Goal: Information Seeking & Learning: Learn about a topic

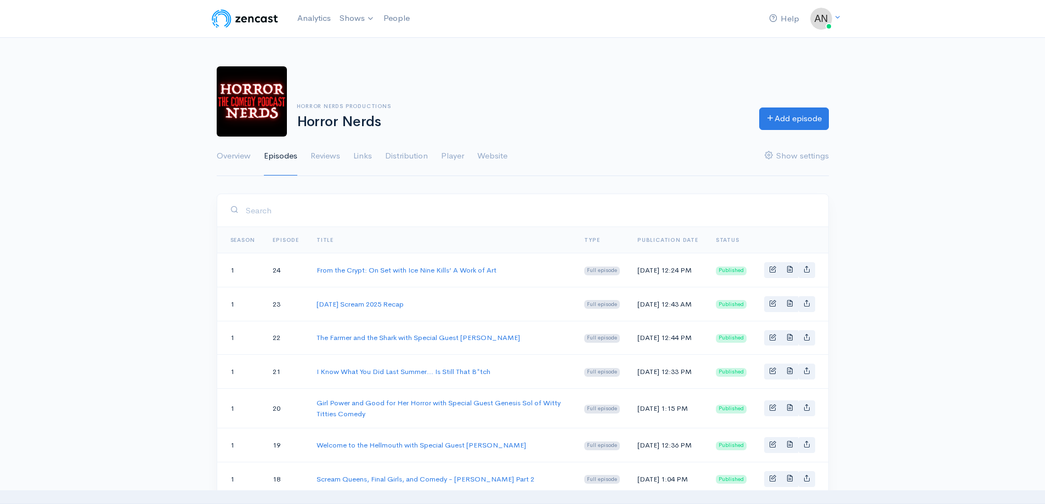
click at [245, 158] on link "Overview" at bounding box center [234, 157] width 34 height 40
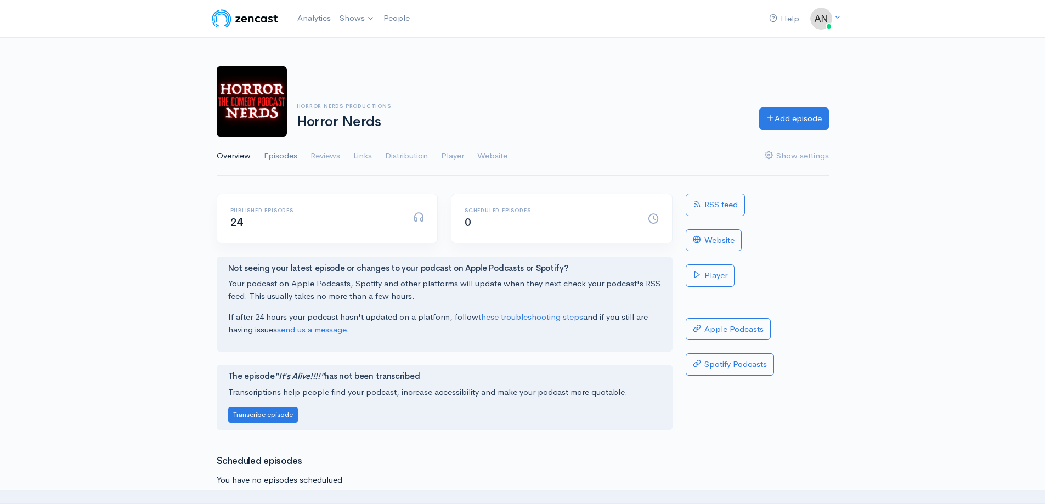
click at [285, 159] on link "Episodes" at bounding box center [280, 157] width 33 height 40
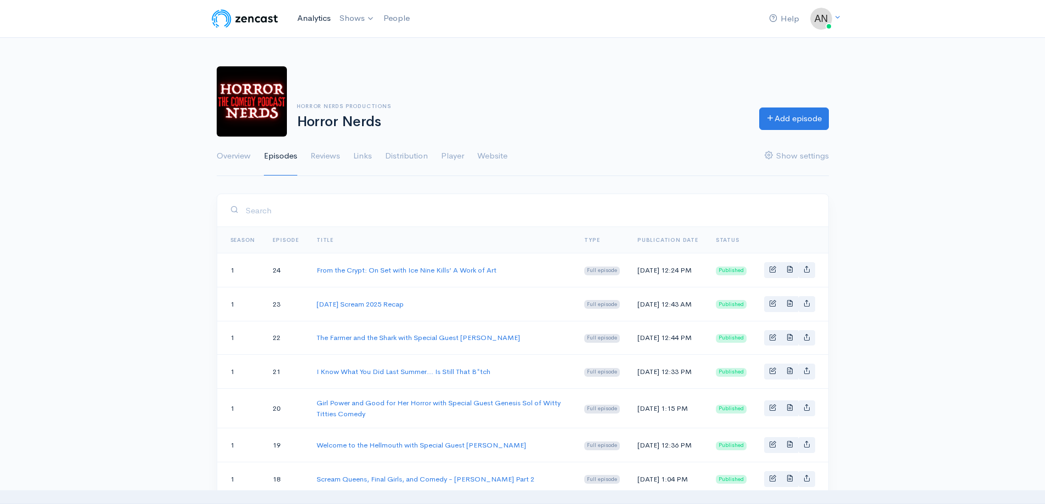
click at [313, 19] on link "Analytics" at bounding box center [314, 19] width 42 height 24
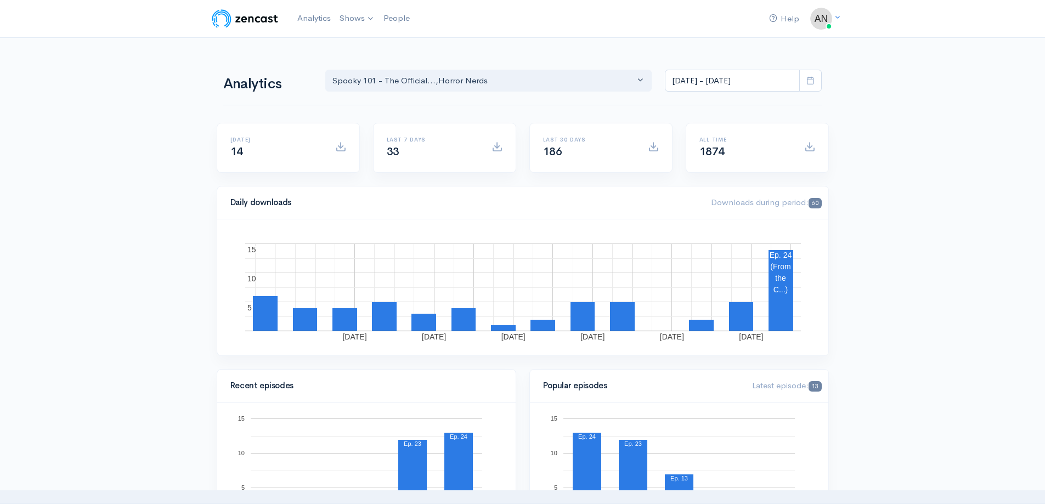
click at [778, 279] on rect "A chart." at bounding box center [780, 272] width 25 height 42
click at [784, 309] on rect "A chart." at bounding box center [781, 290] width 25 height 81
click at [818, 77] on span at bounding box center [811, 81] width 23 height 23
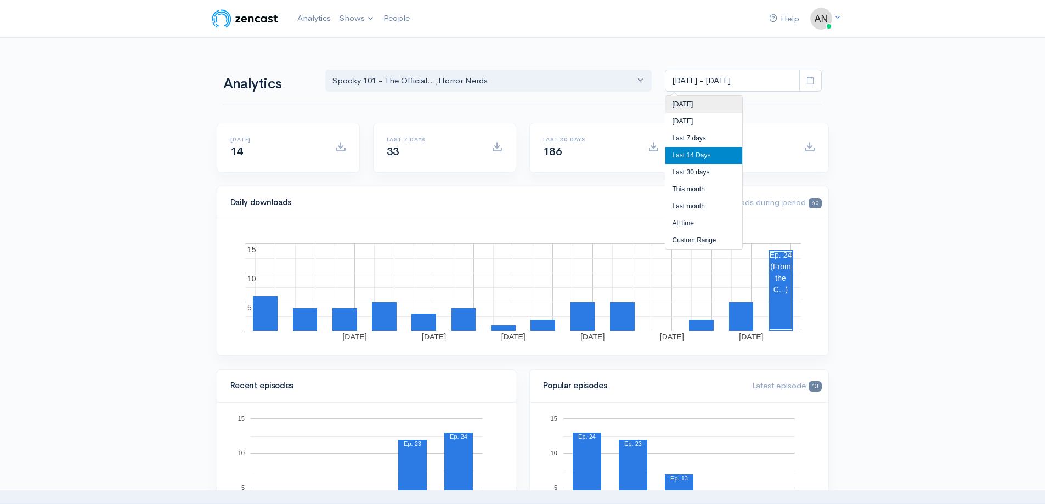
click at [691, 105] on li "[DATE]" at bounding box center [704, 104] width 77 height 17
type input "[DATE] - [DATE]"
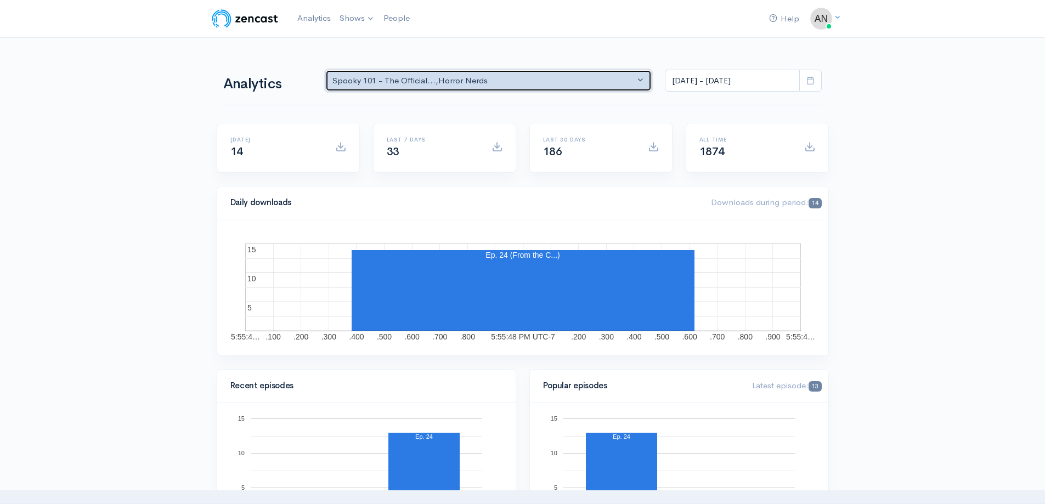
click at [412, 79] on div "Spooky 101 - The Official... , Horror Nerds" at bounding box center [484, 81] width 303 height 13
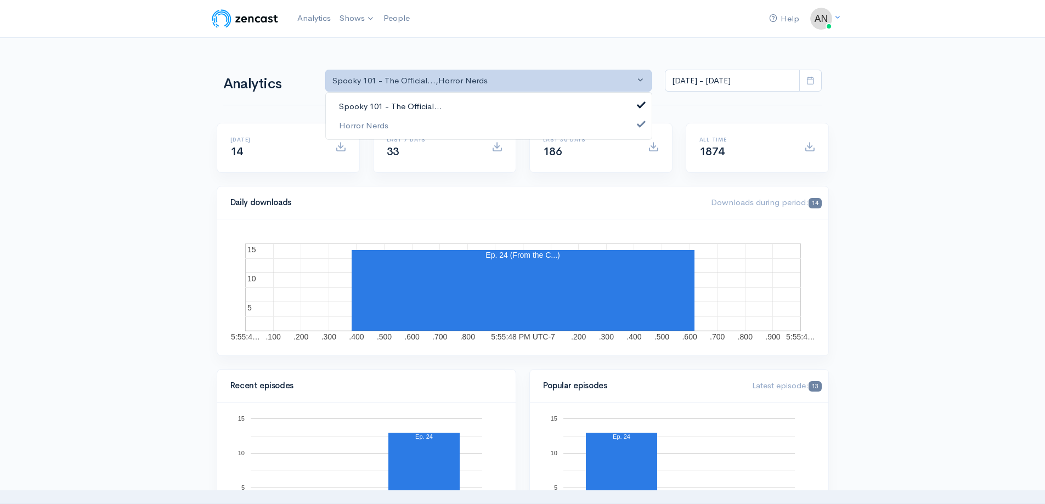
click at [397, 106] on span "Spooky 101 - The Official..." at bounding box center [390, 106] width 103 height 13
select select "14706"
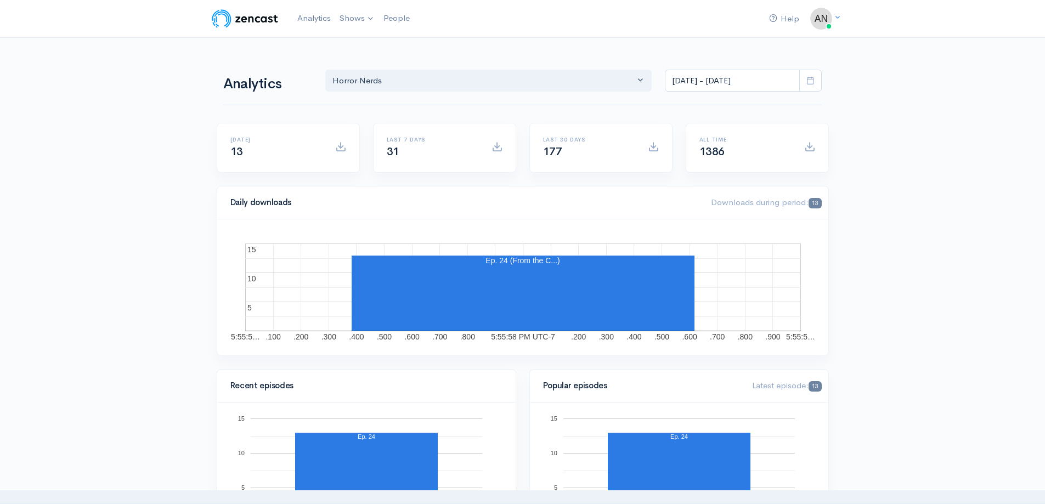
click at [812, 82] on icon at bounding box center [811, 80] width 8 height 8
click at [710, 115] on li "[DATE]" at bounding box center [704, 121] width 77 height 17
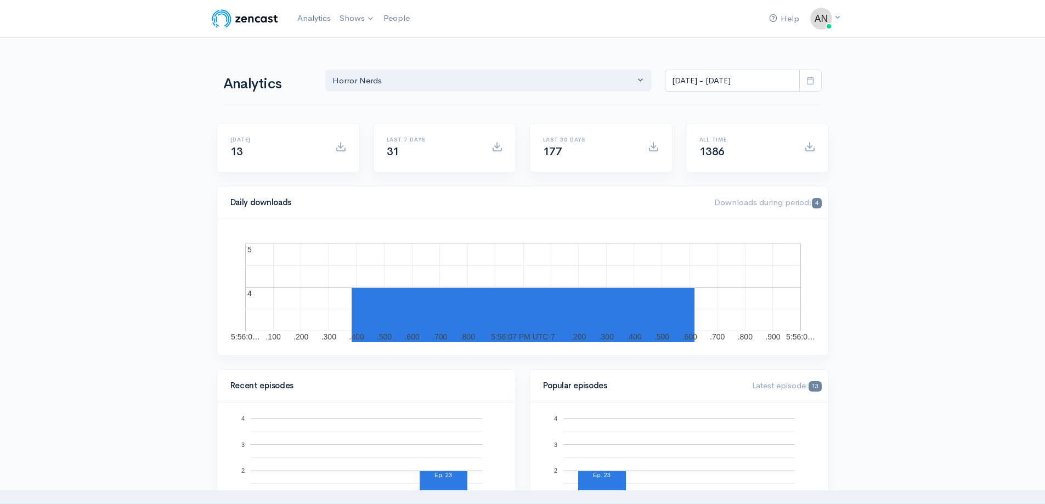
click at [808, 78] on icon at bounding box center [811, 80] width 8 height 8
click at [721, 136] on li "Last 7 days" at bounding box center [704, 138] width 77 height 17
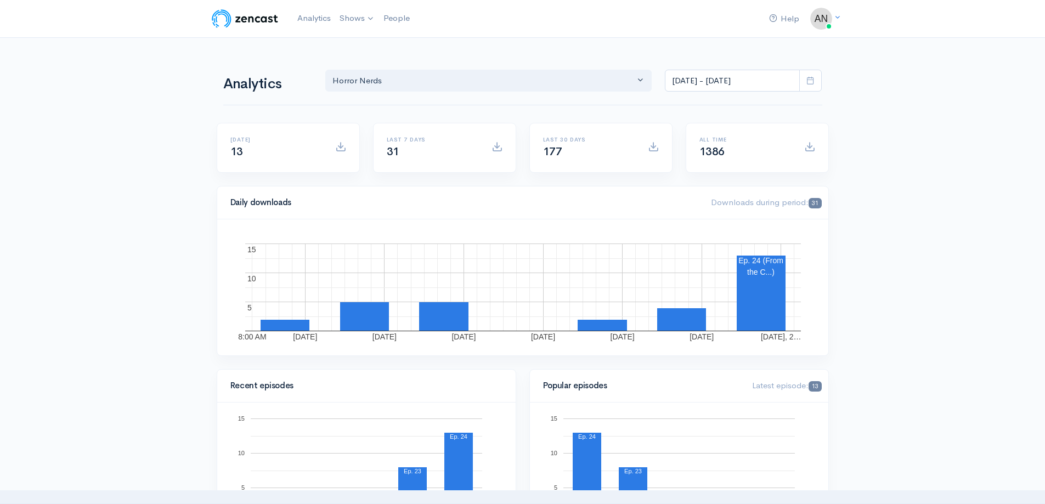
click at [815, 78] on icon at bounding box center [811, 80] width 8 height 8
click at [689, 220] on li "All time" at bounding box center [704, 223] width 77 height 17
type input "Feb 9, 2021 - Sep 9, 2025"
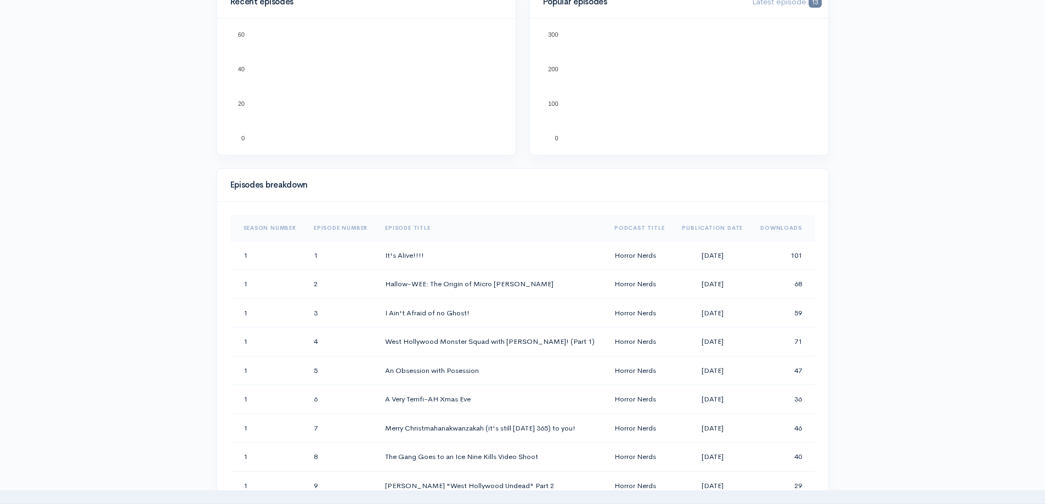
scroll to position [439, 0]
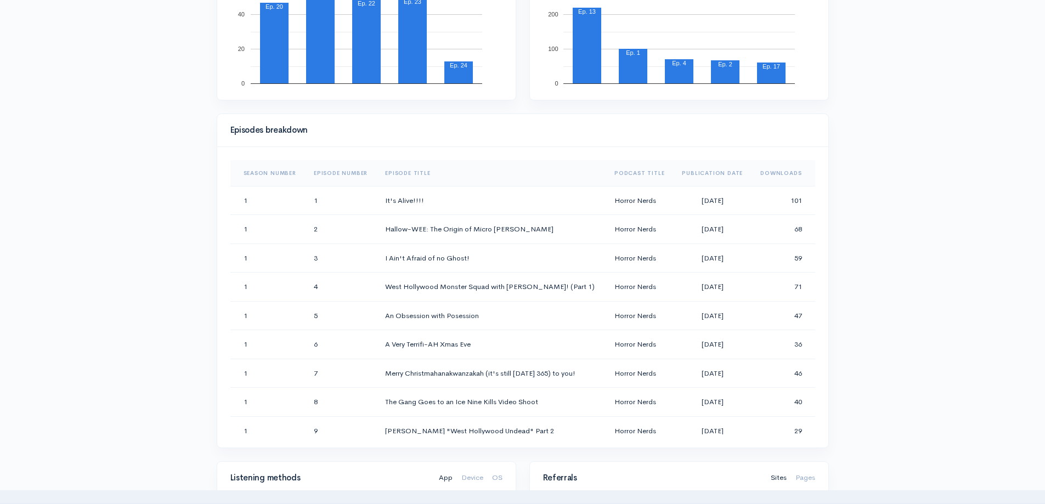
click at [778, 175] on th "Downloads" at bounding box center [783, 173] width 63 height 26
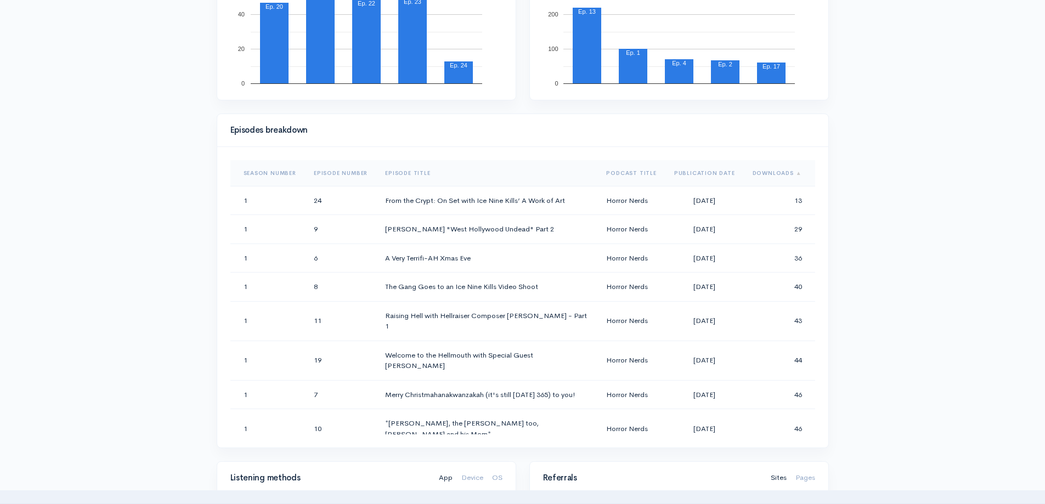
click at [778, 175] on th "Downloads" at bounding box center [779, 173] width 71 height 26
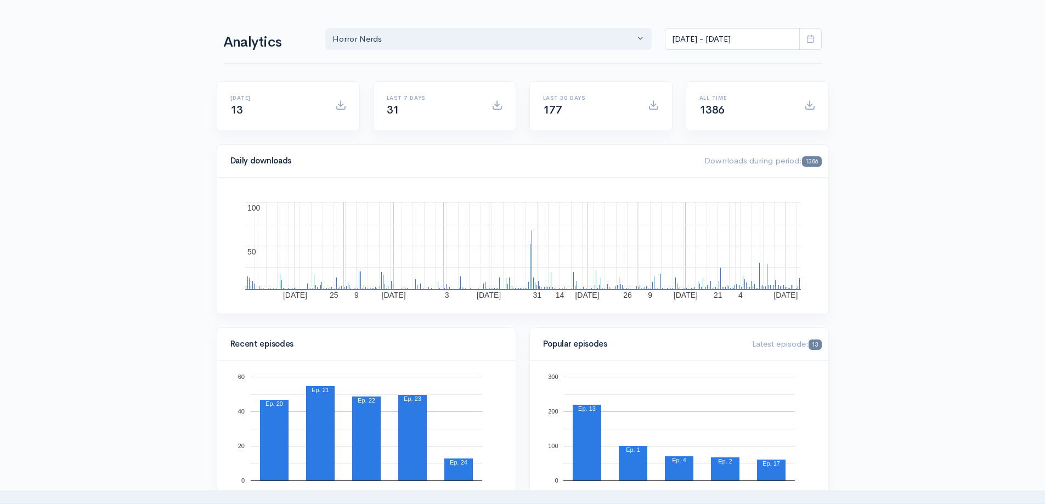
scroll to position [0, 0]
